Goal: Task Accomplishment & Management: Complete application form

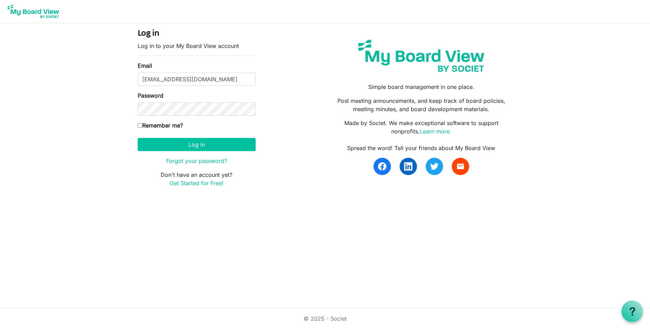
click at [141, 126] on input "Remember me?" at bounding box center [140, 125] width 5 height 5
checkbox input "true"
click at [190, 145] on button "Log in" at bounding box center [197, 144] width 118 height 13
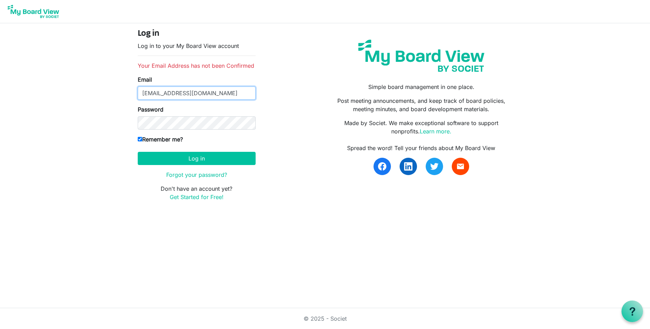
drag, startPoint x: 205, startPoint y: 93, endPoint x: 208, endPoint y: 111, distance: 18.3
click at [213, 100] on input "[EMAIL_ADDRESS][DOMAIN_NAME]" at bounding box center [197, 93] width 118 height 13
click at [152, 131] on form "Log in Log in to your My Board View account Your Email Address has not been Con…" at bounding box center [197, 115] width 118 height 173
click at [321, 137] on div "Log in Log in to your My Board View account Your Email Address has not been Con…" at bounding box center [325, 118] width 385 height 178
drag, startPoint x: 134, startPoint y: 49, endPoint x: 249, endPoint y: 48, distance: 115.5
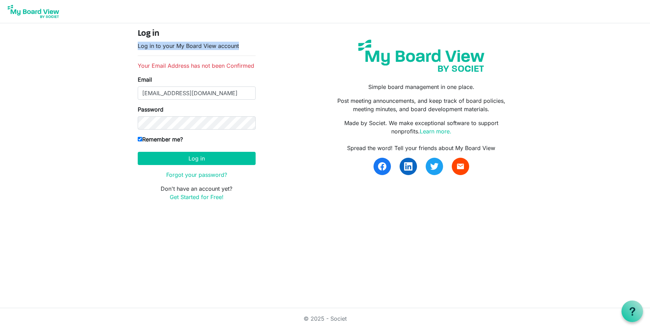
click at [249, 48] on div "Log in Log in to your My Board View account Your Email Address has not been Con…" at bounding box center [197, 118] width 128 height 178
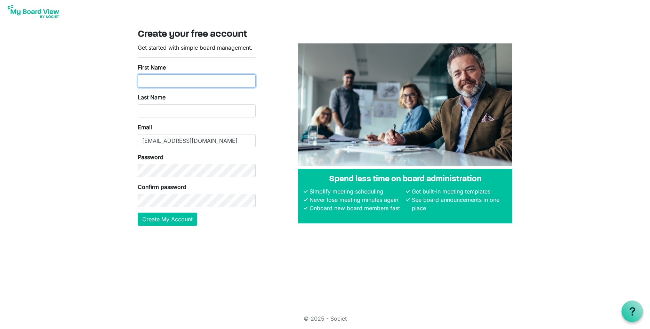
click at [151, 82] on input "First Name" at bounding box center [197, 80] width 118 height 13
type input "Paul"
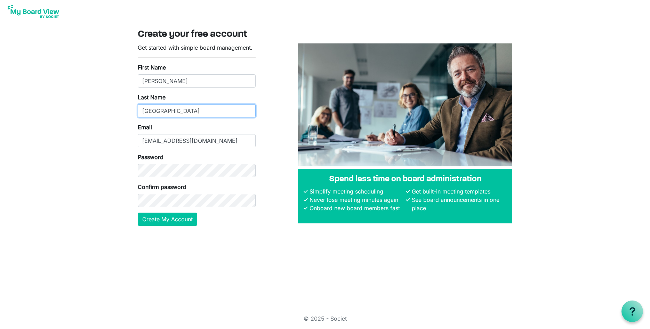
type input "[GEOGRAPHIC_DATA]"
click at [175, 220] on button "Create My Account" at bounding box center [167, 219] width 59 height 13
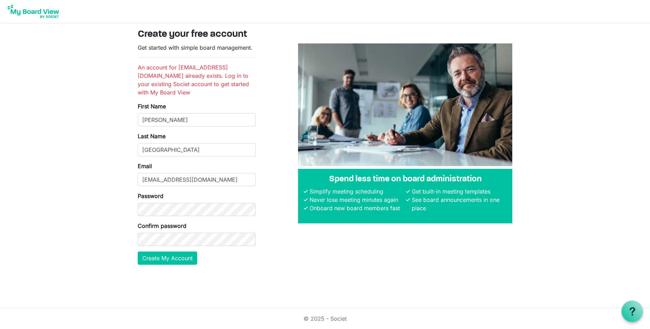
click at [192, 54] on form "Get started with simple board management. An account for stanfpau@gmail.com alr…" at bounding box center [197, 154] width 118 height 222
